Goal: Information Seeking & Learning: Compare options

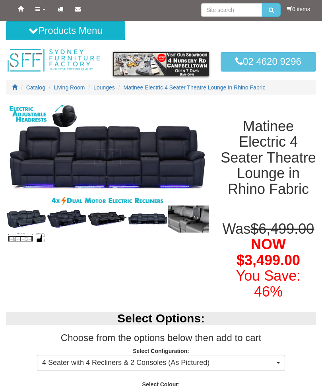
scroll to position [1, 0]
click at [114, 85] on span "Lounges" at bounding box center [103, 87] width 21 height 6
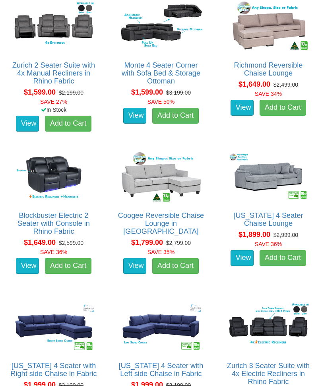
scroll to position [719, 0]
click at [269, 183] on img at bounding box center [268, 177] width 87 height 54
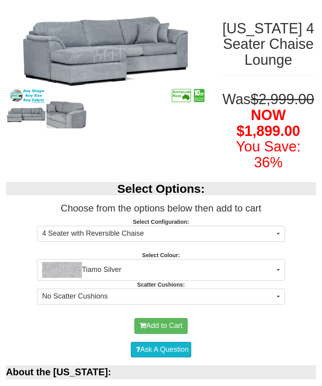
scroll to position [100, 0]
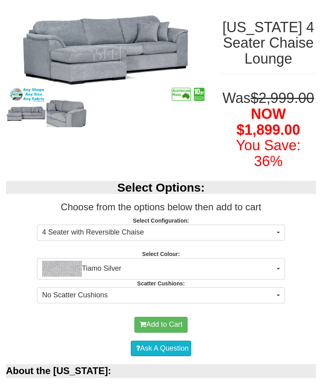
click at [260, 237] on span "4 Seater with Reversible Chaise" at bounding box center [158, 232] width 232 height 10
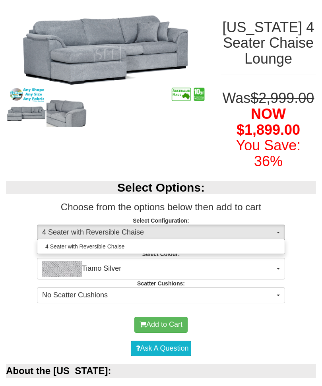
click at [269, 243] on div at bounding box center [161, 193] width 322 height 386
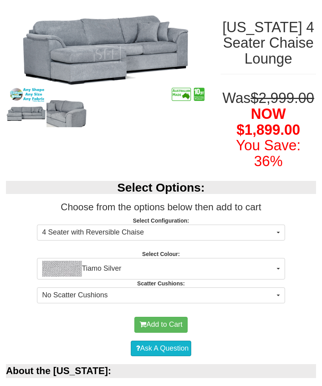
click at [271, 276] on span "Tiamo Silver" at bounding box center [158, 268] width 232 height 16
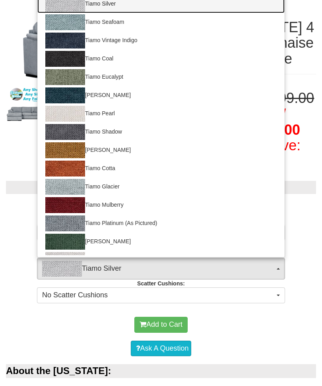
scroll to position [0, 0]
click at [208, 13] on link "Tiamo Silver" at bounding box center [160, 4] width 247 height 18
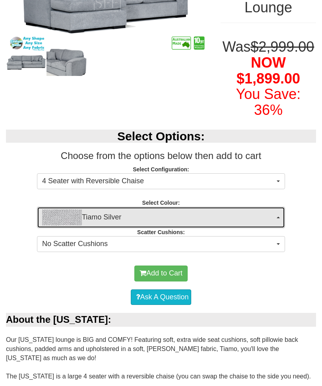
scroll to position [153, 0]
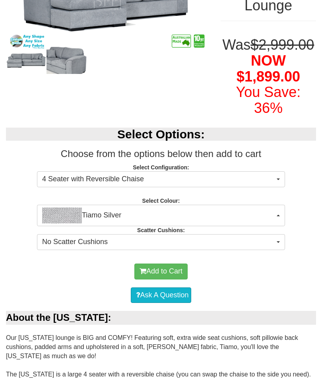
click at [277, 250] on button "No Scatter Cushions" at bounding box center [161, 242] width 248 height 16
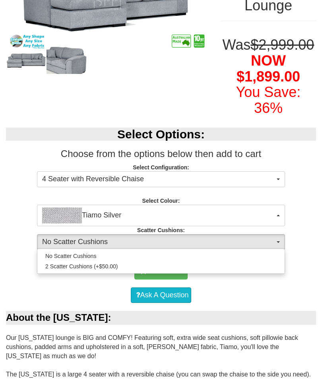
click at [260, 315] on div at bounding box center [161, 193] width 322 height 386
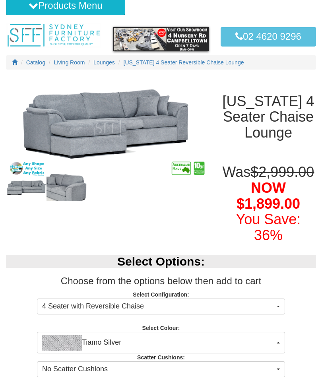
scroll to position [0, 0]
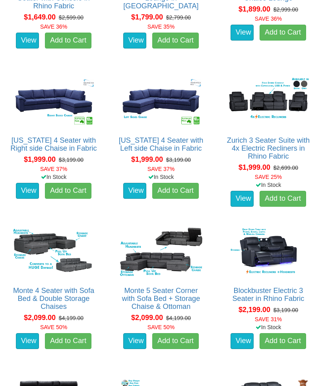
scroll to position [944, 0]
click at [37, 286] on link "Monte 4 Seater with Sofa Bed & Double Storage Chaises" at bounding box center [53, 298] width 81 height 24
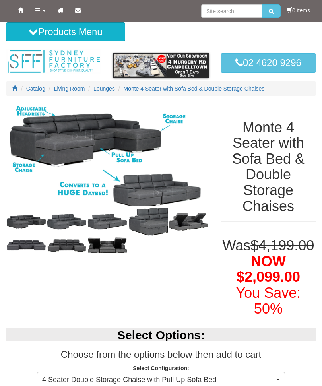
click at [68, 245] on img at bounding box center [66, 244] width 40 height 15
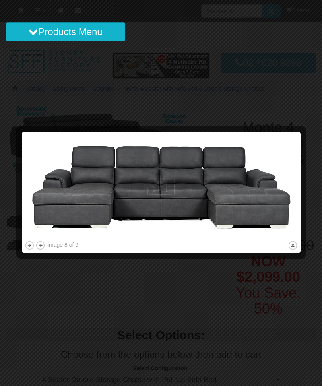
click at [44, 247] on button "next" at bounding box center [40, 245] width 10 height 10
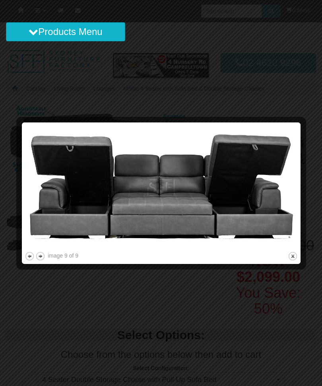
click at [45, 249] on img at bounding box center [161, 187] width 273 height 125
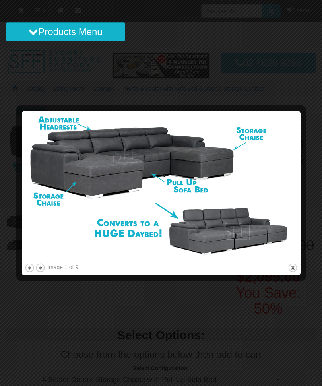
click at [41, 266] on button "next" at bounding box center [40, 267] width 10 height 10
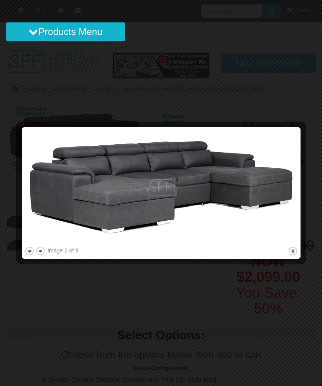
click at [44, 254] on button "next" at bounding box center [40, 251] width 10 height 10
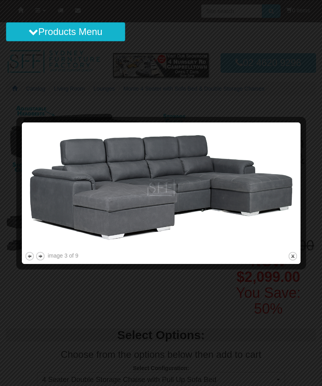
click at [43, 258] on button "next" at bounding box center [40, 256] width 10 height 10
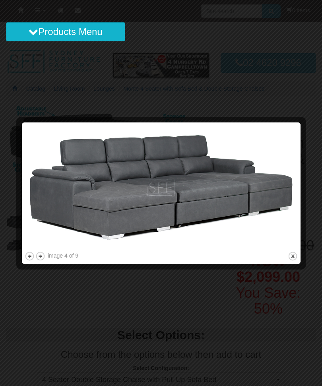
click at [43, 260] on button "next" at bounding box center [40, 256] width 10 height 10
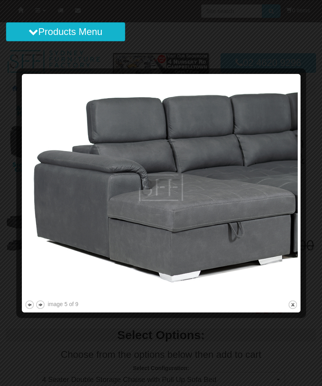
click at [45, 303] on button "next" at bounding box center [40, 304] width 10 height 10
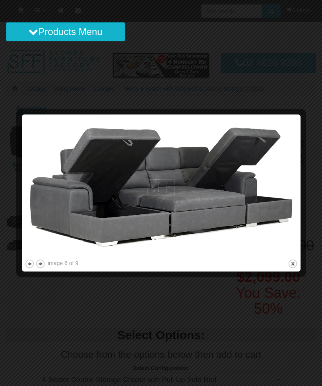
click at [295, 262] on button "close" at bounding box center [292, 263] width 10 height 10
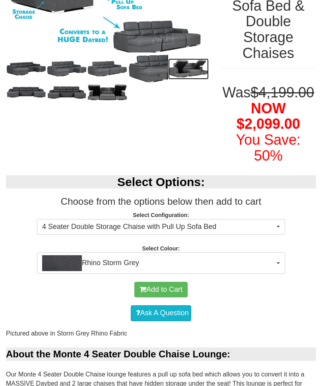
scroll to position [153, 0]
click at [274, 233] on button "4 Seater Double Storage Chaise with Pull Up Sofa Bed" at bounding box center [161, 227] width 248 height 16
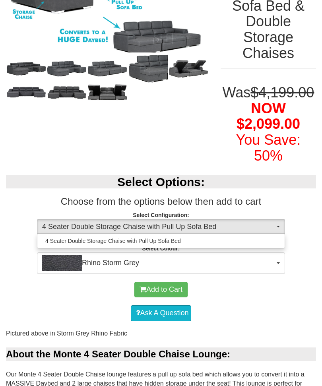
click at [275, 238] on div at bounding box center [161, 193] width 322 height 386
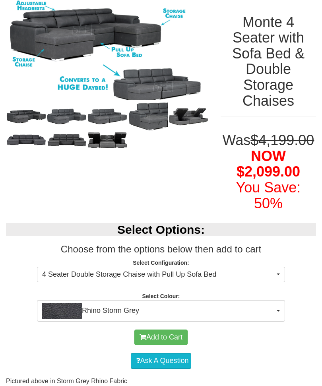
scroll to position [0, 0]
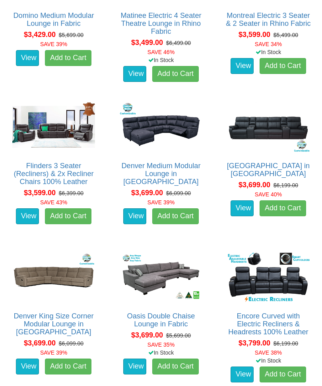
scroll to position [3436, 0]
